Goal: Information Seeking & Learning: Understand process/instructions

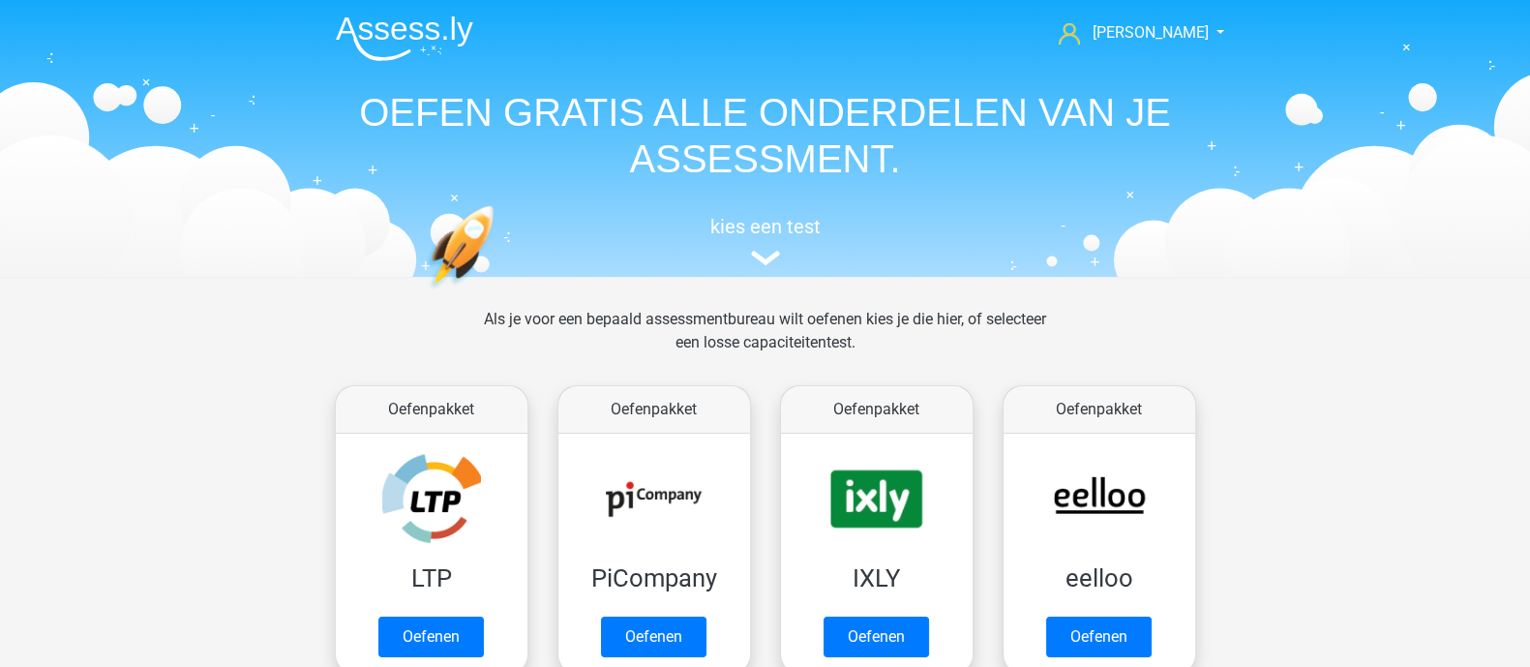
click at [831, 343] on div "Als je voor een bepaald assessmentbureau wilt oefenen kies je die hier, of sele…" at bounding box center [764, 343] width 593 height 70
click at [867, 341] on div "Als je voor een bepaald assessmentbureau wilt oefenen kies je die hier, of sele…" at bounding box center [764, 343] width 593 height 70
click at [871, 326] on div "Als je voor een bepaald assessmentbureau wilt oefenen kies je die hier, of sele…" at bounding box center [764, 343] width 593 height 70
click at [837, 347] on div "Als je voor een bepaald assessmentbureau wilt oefenen kies je die hier, of sele…" at bounding box center [764, 343] width 593 height 70
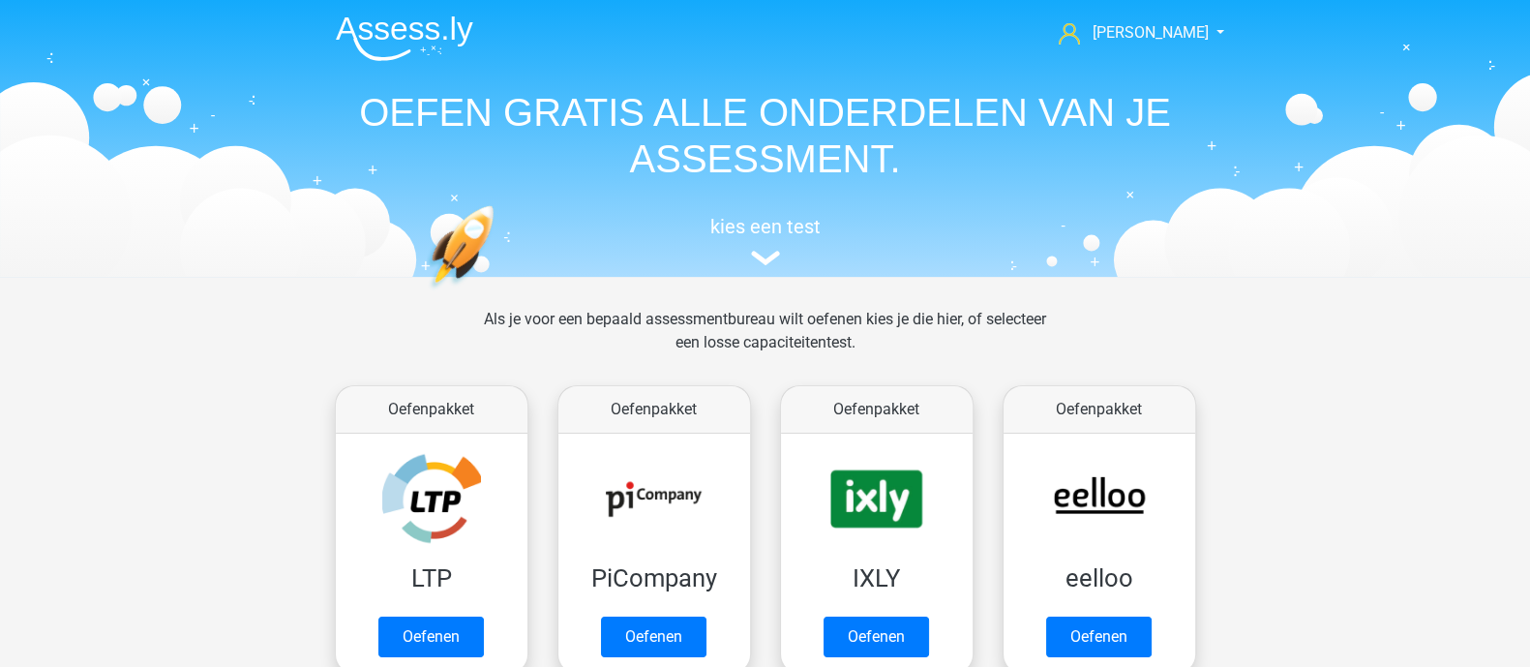
click at [837, 347] on div "Als je voor een bepaald assessmentbureau wilt oefenen kies je die hier, of sele…" at bounding box center [764, 343] width 593 height 70
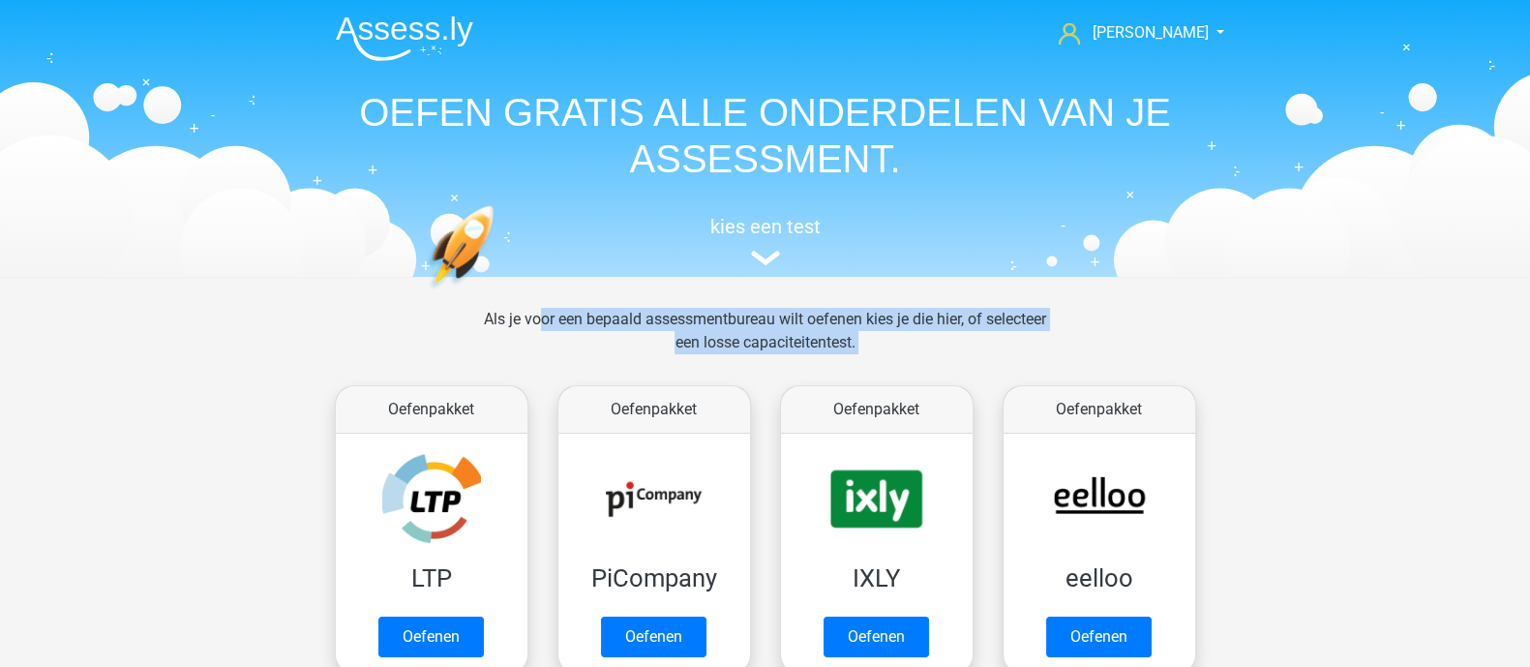
click at [837, 347] on div "Als je voor een bepaald assessmentbureau wilt oefenen kies je die hier, of sele…" at bounding box center [764, 343] width 593 height 70
click at [854, 328] on div "Als je voor een bepaald assessmentbureau wilt oefenen kies je die hier, of sele…" at bounding box center [764, 343] width 593 height 70
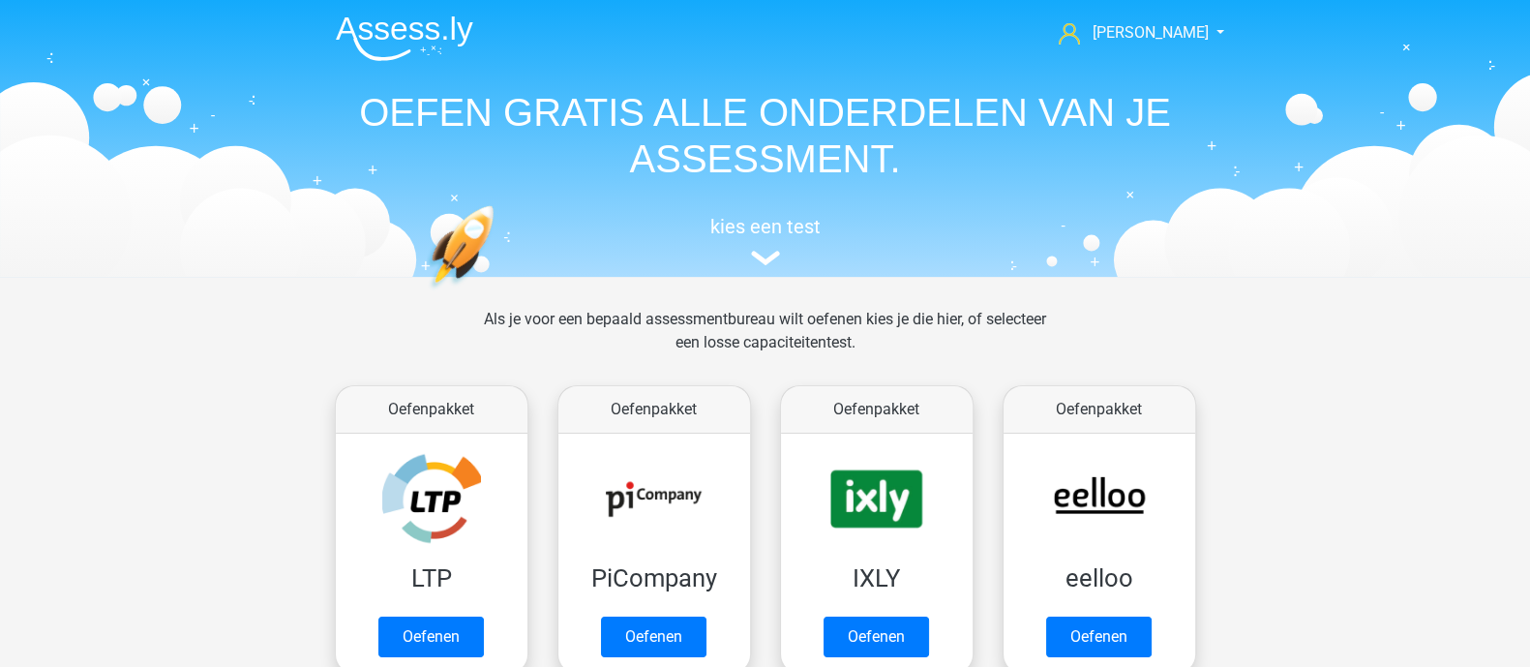
click at [816, 314] on div "Als je voor een bepaald assessmentbureau wilt oefenen kies je die hier, of sele…" at bounding box center [764, 343] width 593 height 70
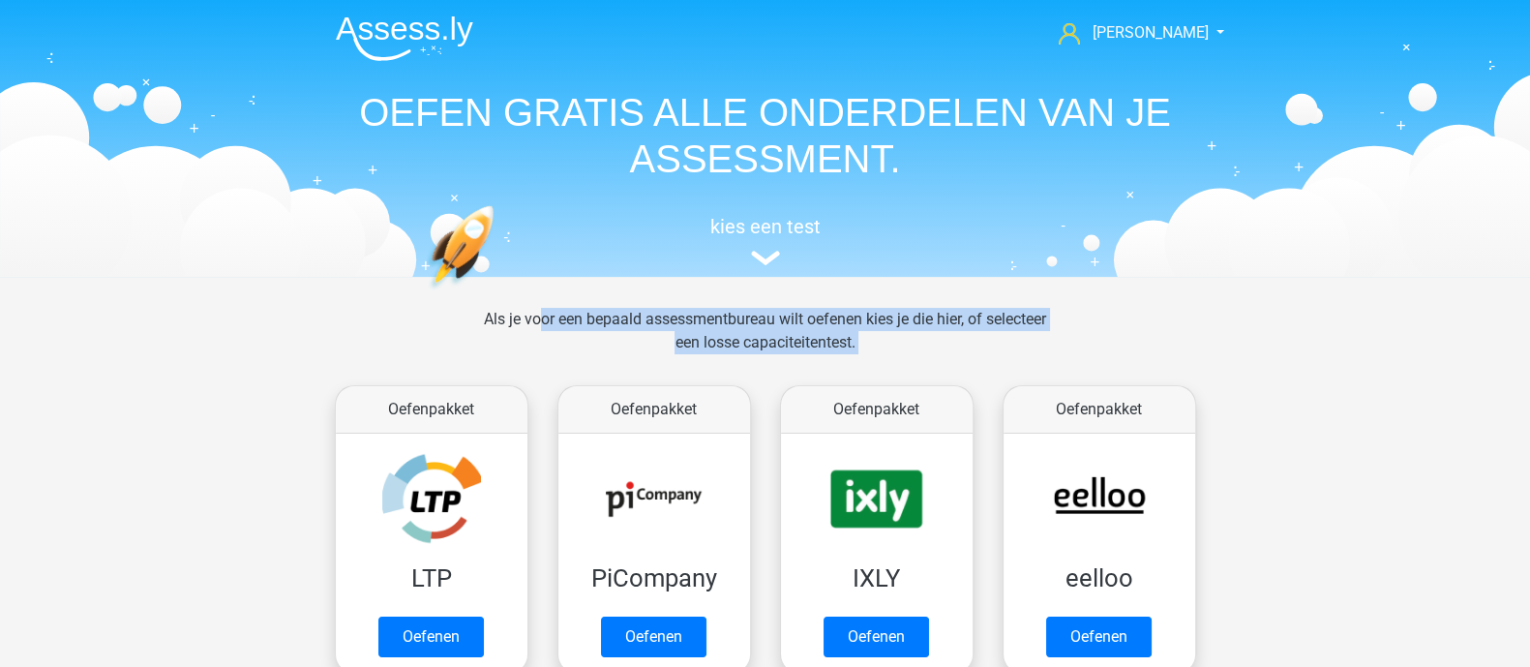
click at [816, 314] on div "Als je voor een bepaald assessmentbureau wilt oefenen kies je die hier, of sele…" at bounding box center [764, 343] width 593 height 70
click at [837, 331] on div "Als je voor een bepaald assessmentbureau wilt oefenen kies je die hier, of sele…" at bounding box center [764, 343] width 593 height 70
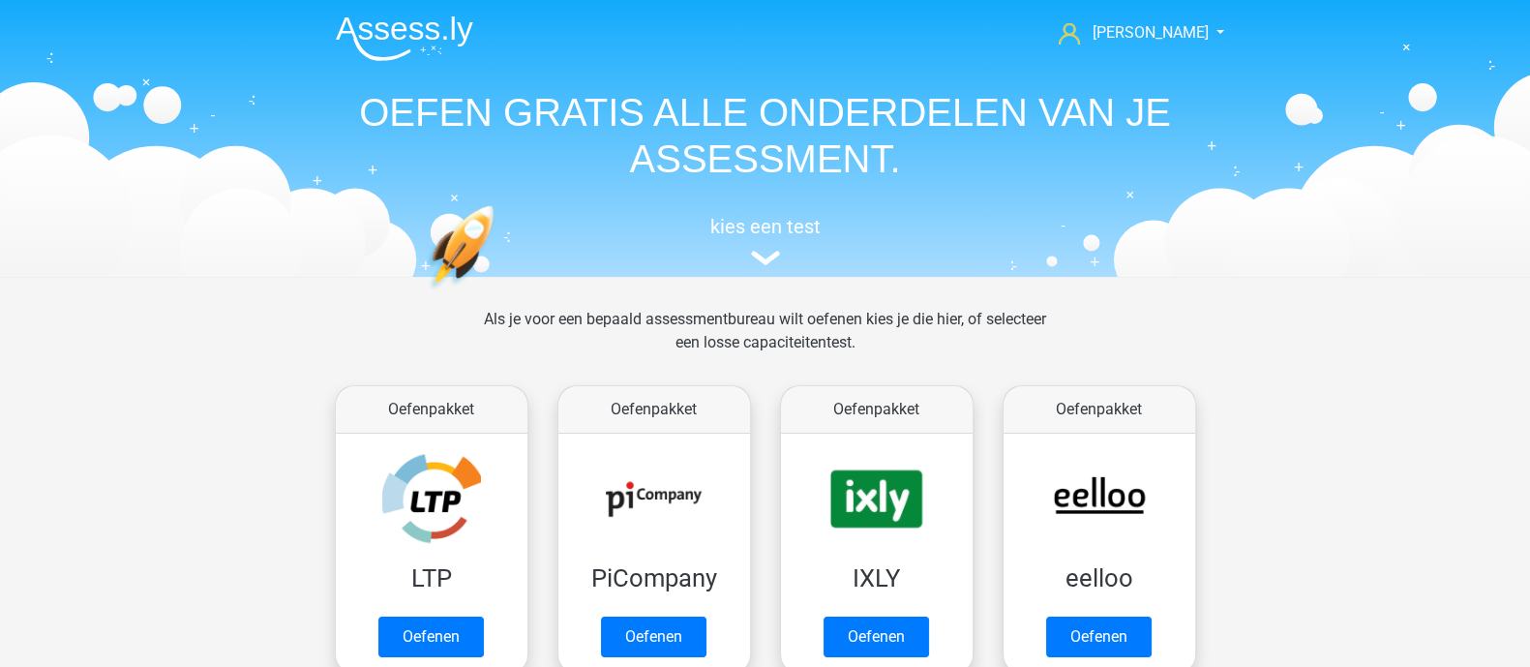
drag, startPoint x: 868, startPoint y: 345, endPoint x: 492, endPoint y: 317, distance: 377.5
click at [492, 317] on div "Als je voor een bepaald assessmentbureau wilt oefenen kies je die hier, of sele…" at bounding box center [764, 343] width 593 height 70
click at [581, 326] on div "Als je voor een bepaald assessmentbureau wilt oefenen kies je die hier, of sele…" at bounding box center [764, 343] width 593 height 70
drag, startPoint x: 516, startPoint y: 319, endPoint x: 1011, endPoint y: 359, distance: 497.0
click at [1011, 359] on div "Als je voor een bepaald assessmentbureau wilt oefenen kies je die hier, of sele…" at bounding box center [764, 343] width 593 height 70
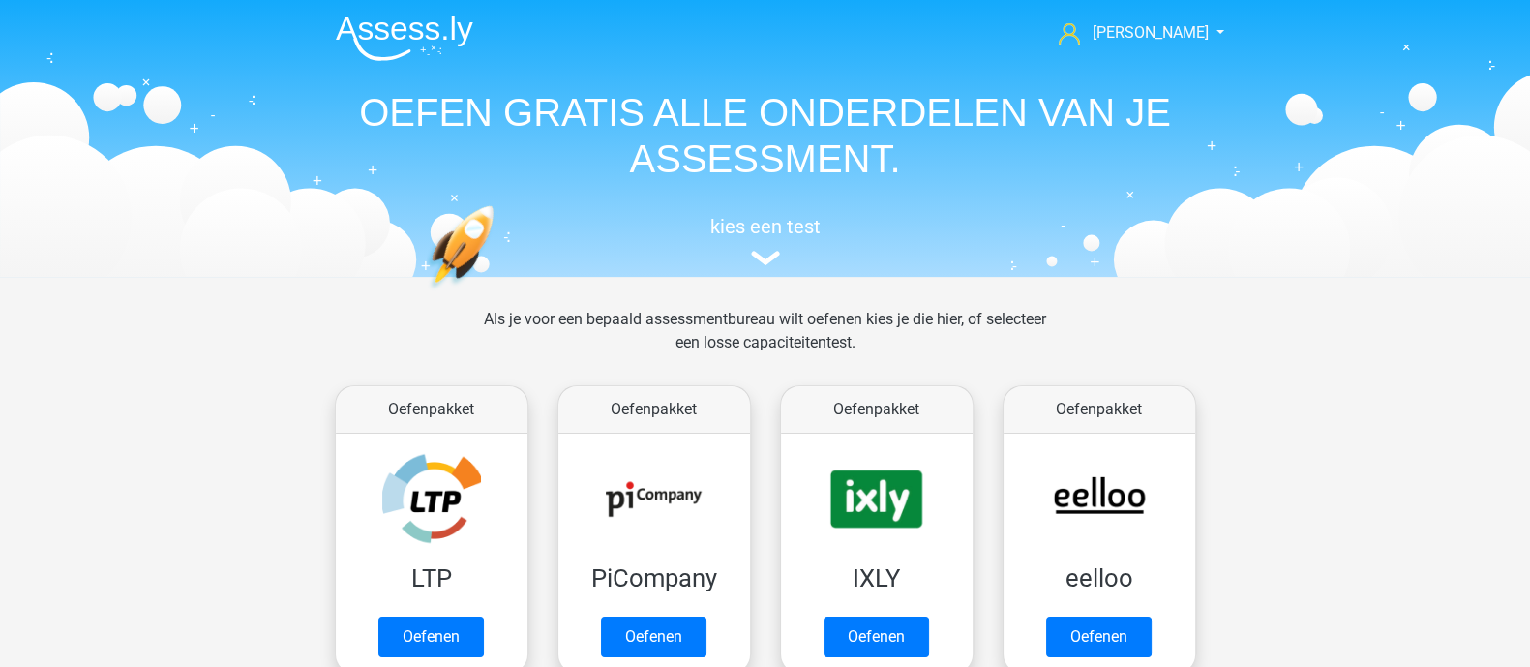
click at [916, 338] on div "Als je voor een bepaald assessmentbureau wilt oefenen kies je die hier, of sele…" at bounding box center [764, 343] width 593 height 70
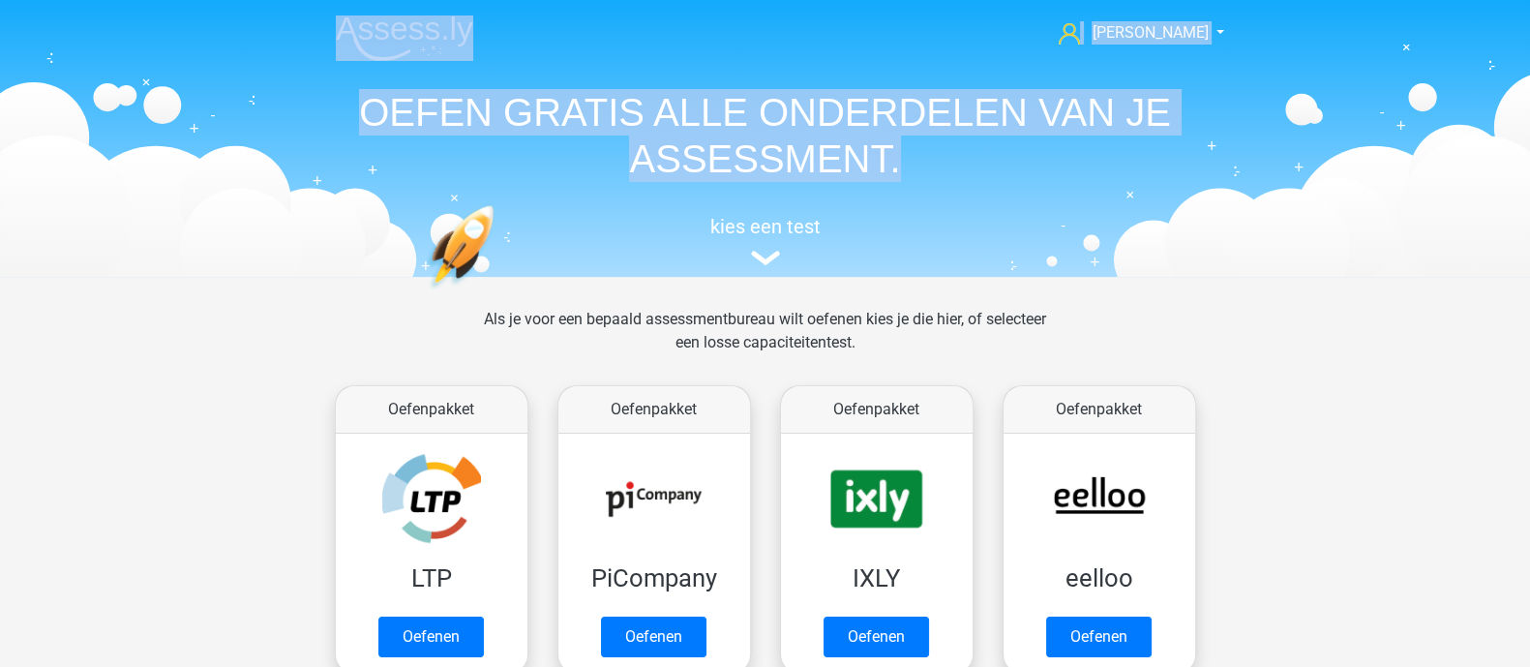
drag, startPoint x: 766, startPoint y: 146, endPoint x: 288, endPoint y: 31, distance: 491.7
click at [288, 31] on header "[PERSON_NAME] [EMAIL_ADDRESS][DOMAIN_NAME] Nederlands English" at bounding box center [765, 138] width 1530 height 277
click at [368, 133] on h1 "OEFEN GRATIS ALLE ONDERDELEN VAN JE ASSESSMENT." at bounding box center [765, 135] width 890 height 93
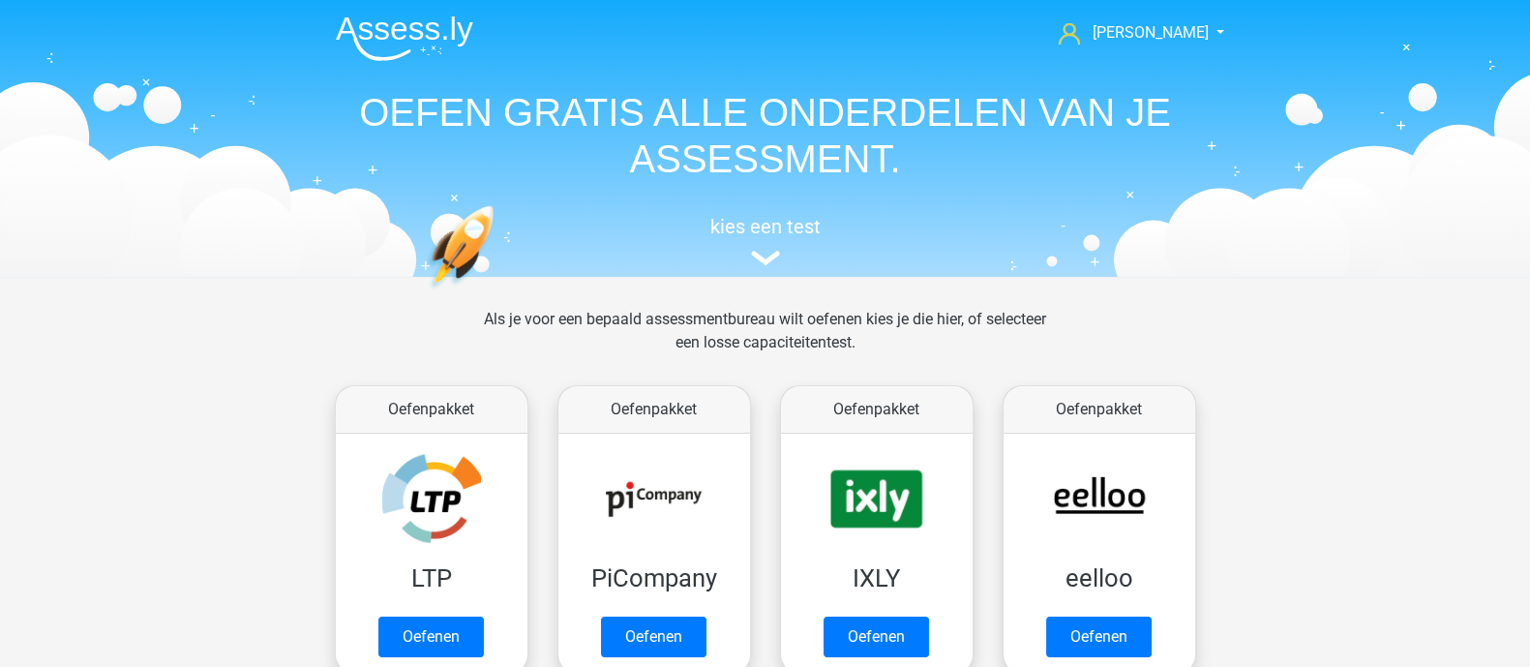
drag, startPoint x: 365, startPoint y: 110, endPoint x: 922, endPoint y: 353, distance: 608.0
click at [896, 336] on div "Als je voor een bepaald assessmentbureau wilt oefenen kies je die hier, of sele…" at bounding box center [764, 343] width 593 height 70
drag, startPoint x: 900, startPoint y: 349, endPoint x: 329, endPoint y: 69, distance: 636.2
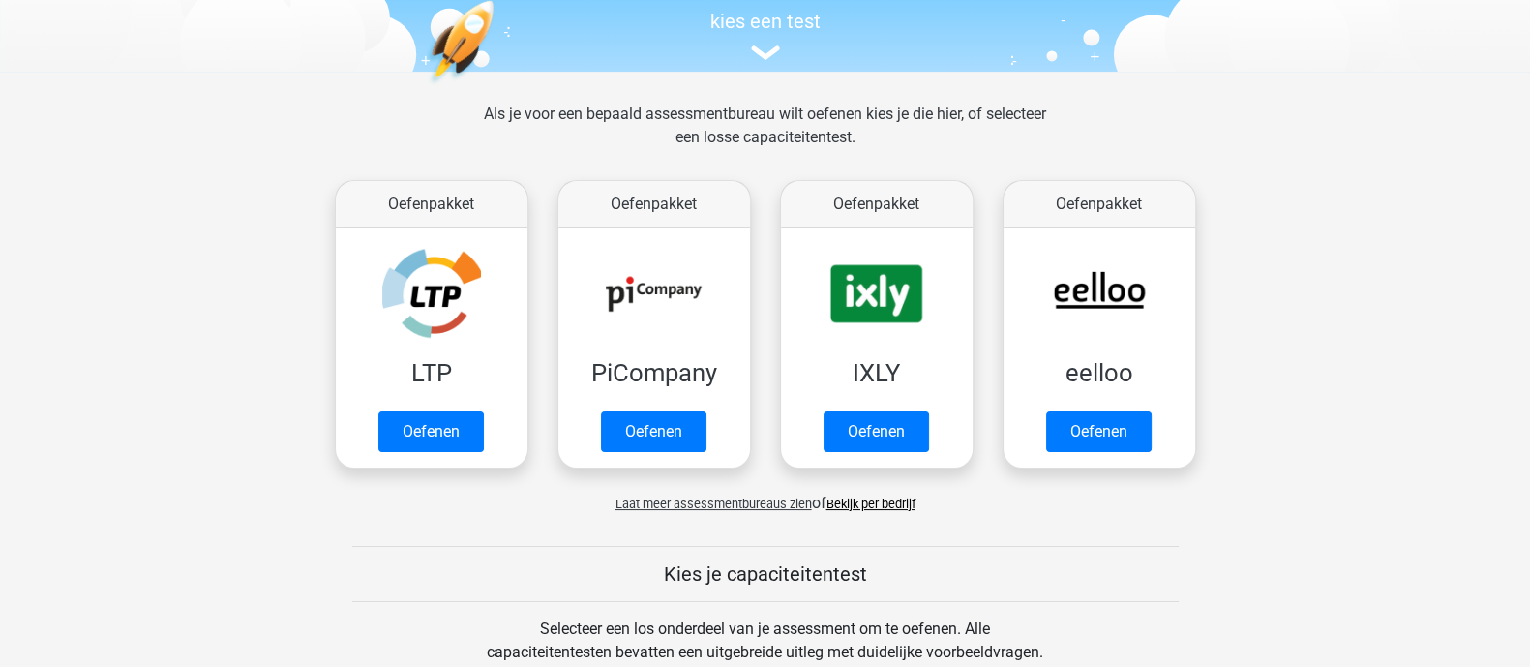
scroll to position [120, 0]
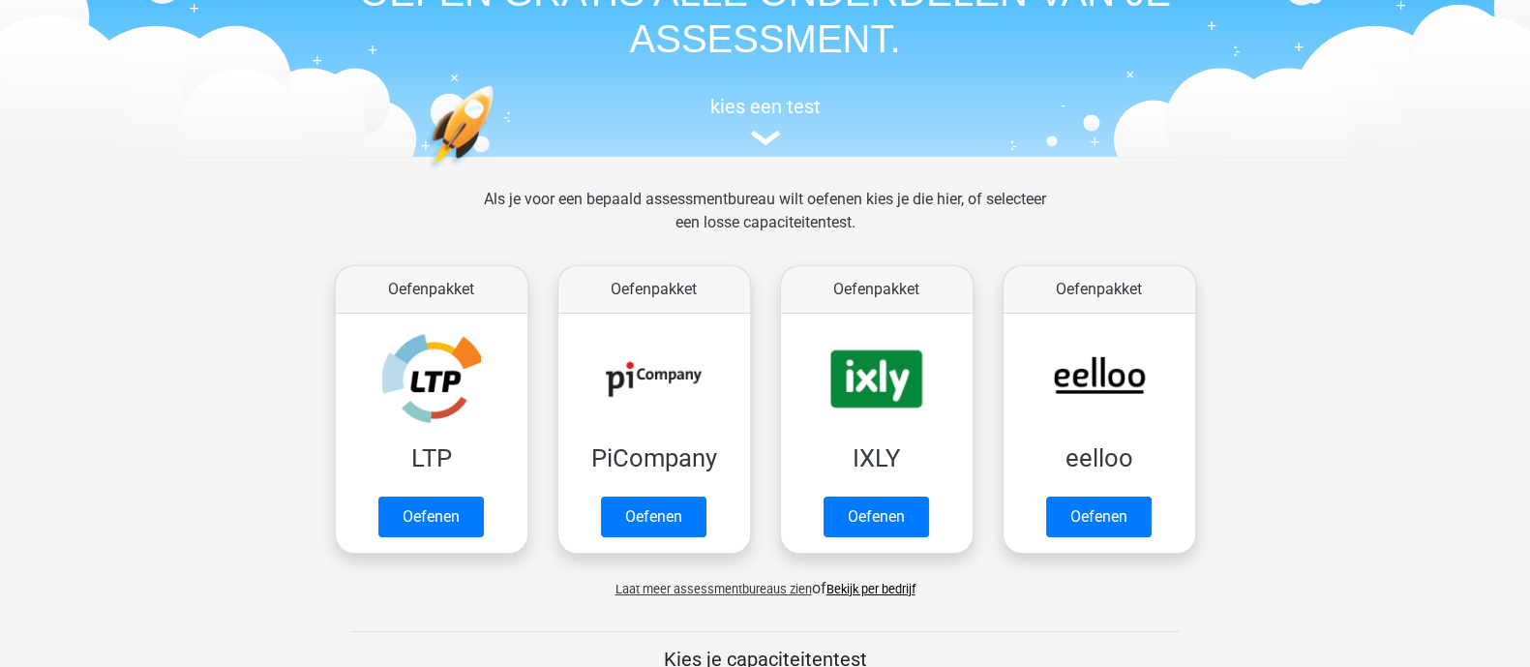
drag, startPoint x: 873, startPoint y: 220, endPoint x: 469, endPoint y: 189, distance: 404.7
click at [469, 189] on div "Als je voor een bepaald assessmentbureau wilt oefenen kies je die hier, of sele…" at bounding box center [764, 223] width 593 height 70
click at [571, 200] on div "Als je voor een bepaald assessmentbureau wilt oefenen kies je die hier, of sele…" at bounding box center [764, 223] width 593 height 70
drag, startPoint x: 515, startPoint y: 191, endPoint x: 939, endPoint y: 228, distance: 425.5
click at [939, 228] on div "Als je voor een bepaald assessmentbureau wilt oefenen kies je die hier, of sele…" at bounding box center [764, 223] width 593 height 70
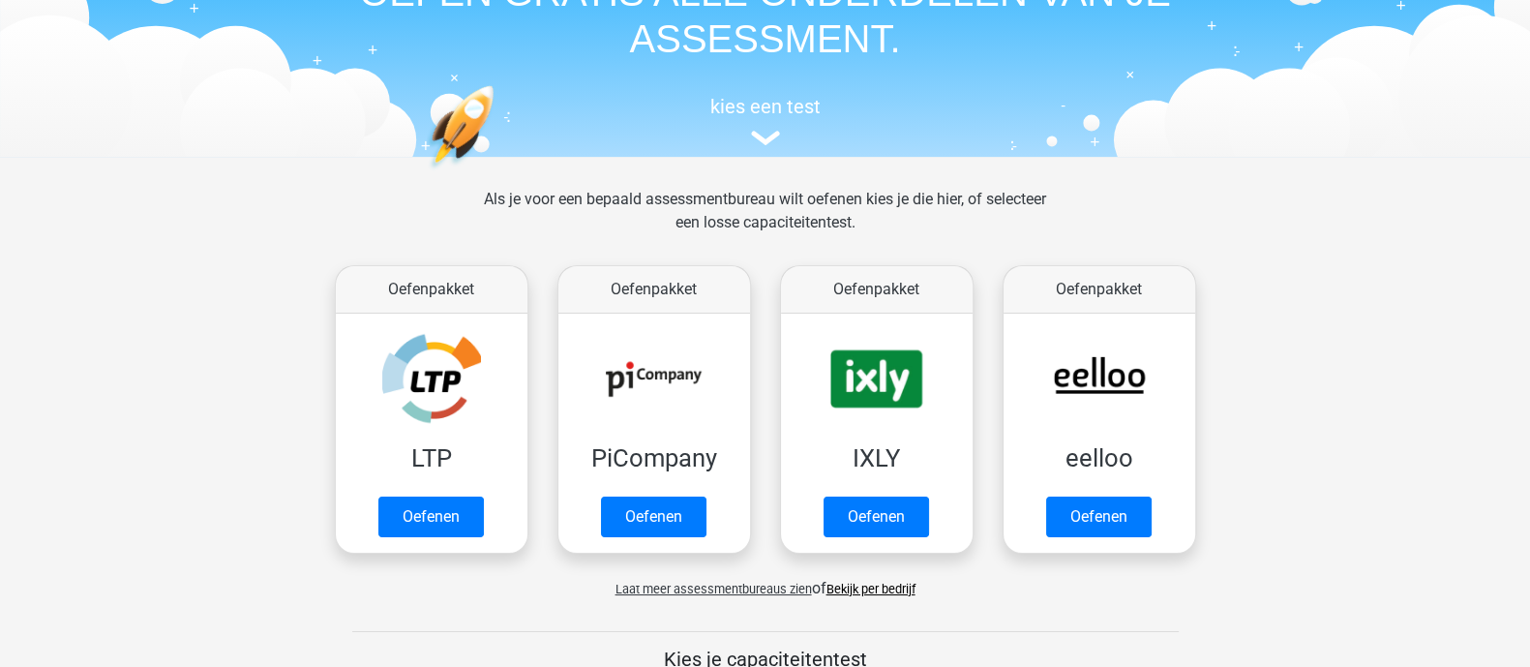
click at [861, 219] on div "Als je voor een bepaald assessmentbureau wilt oefenen kies je die hier, of sele…" at bounding box center [764, 223] width 593 height 70
drag, startPoint x: 894, startPoint y: 217, endPoint x: 503, endPoint y: 185, distance: 392.2
click at [632, 201] on div "Als je voor een bepaald assessmentbureau wilt oefenen kies je die hier, of sele…" at bounding box center [764, 223] width 593 height 70
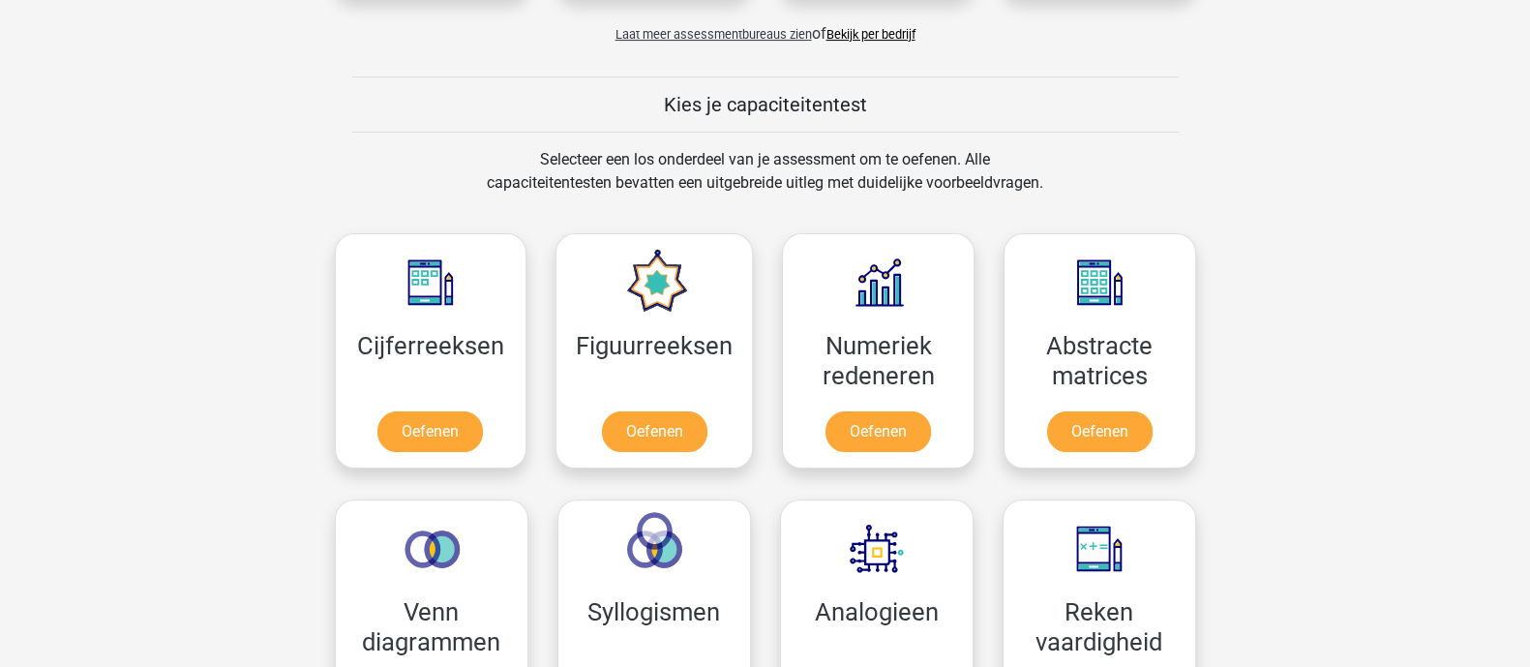
scroll to position [846, 0]
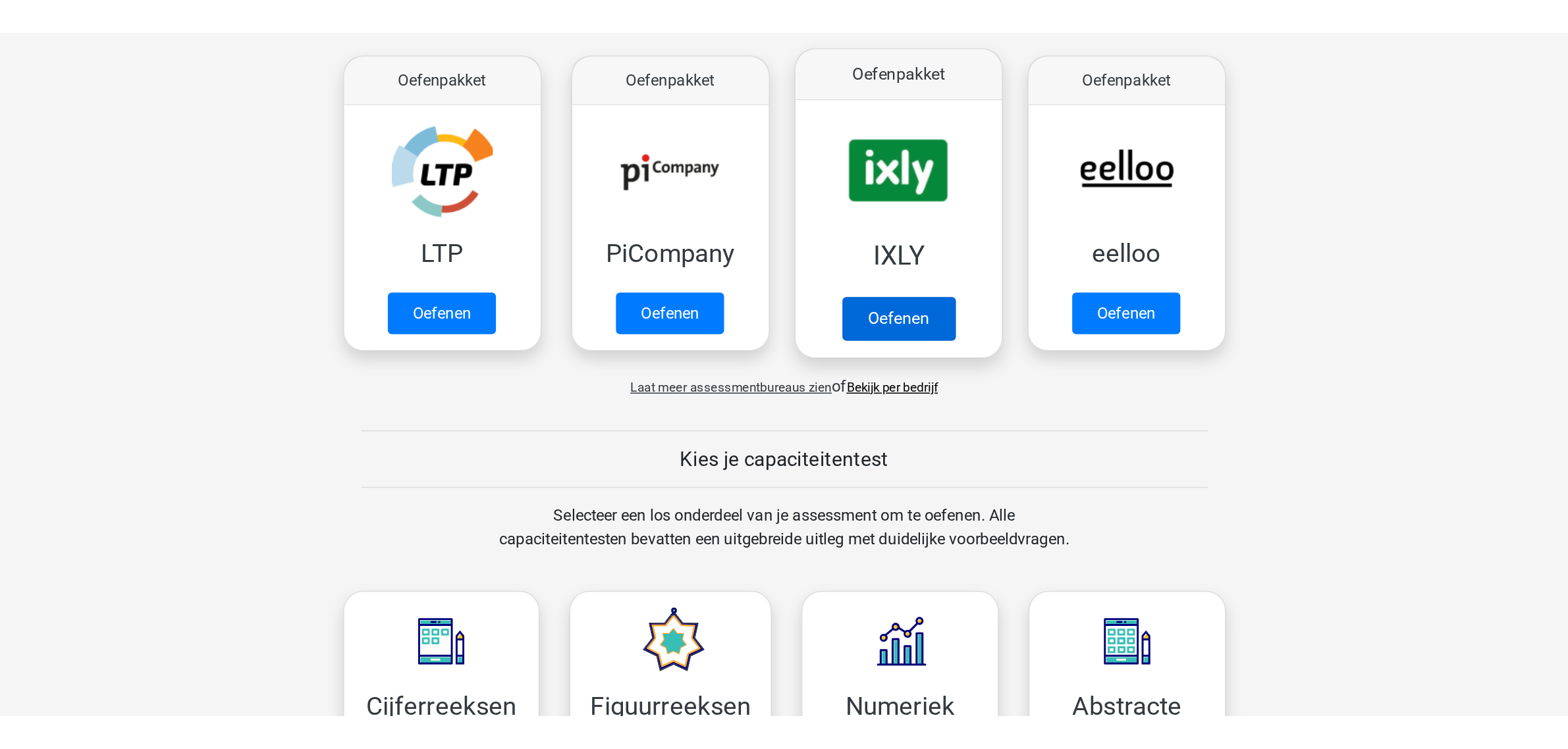
scroll to position [0, 0]
